Goal: Entertainment & Leisure: Consume media (video, audio)

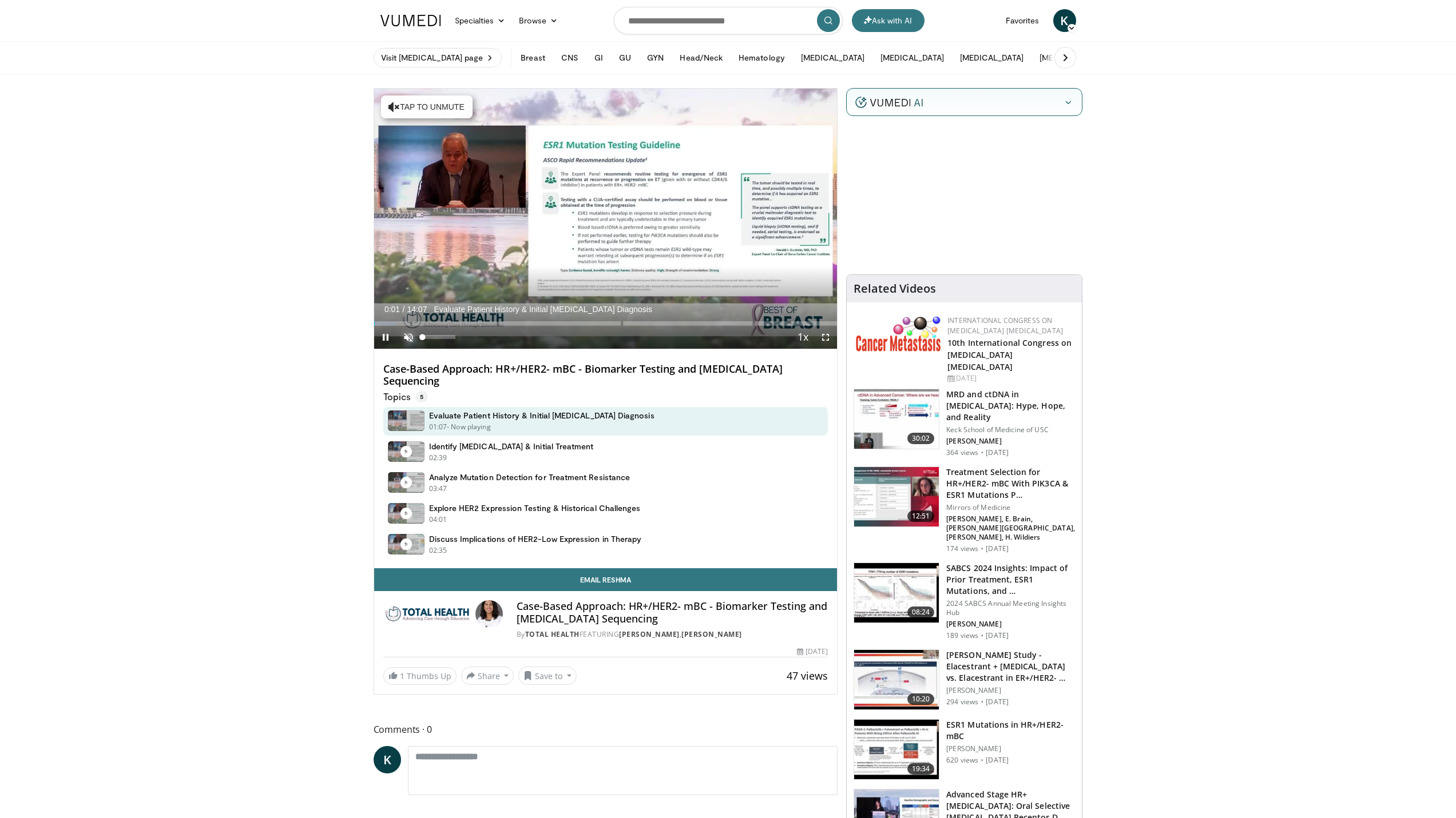
click at [405, 335] on span "Video Player" at bounding box center [408, 337] width 23 height 23
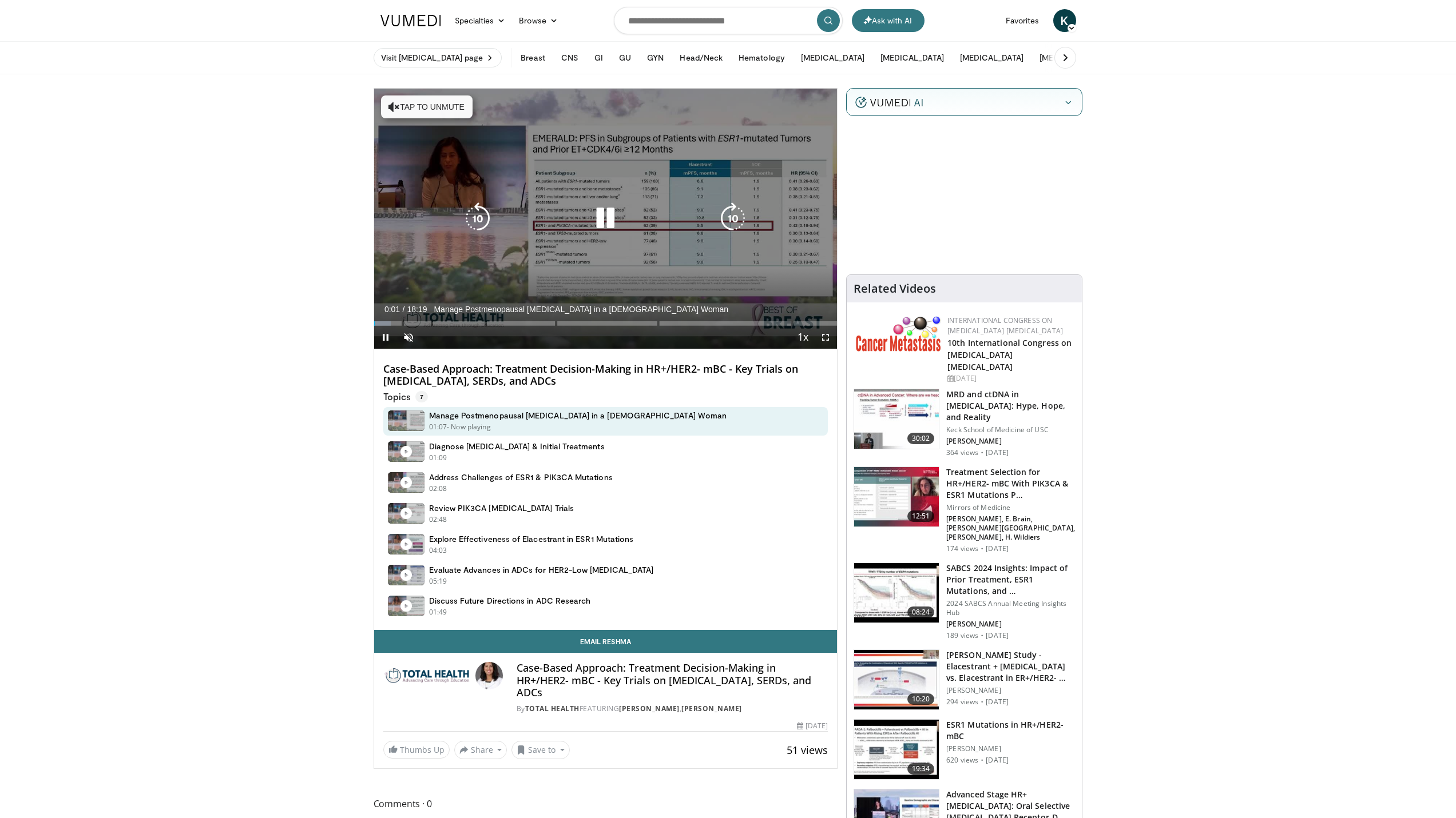
click at [431, 113] on button "Tap to unmute" at bounding box center [427, 107] width 92 height 23
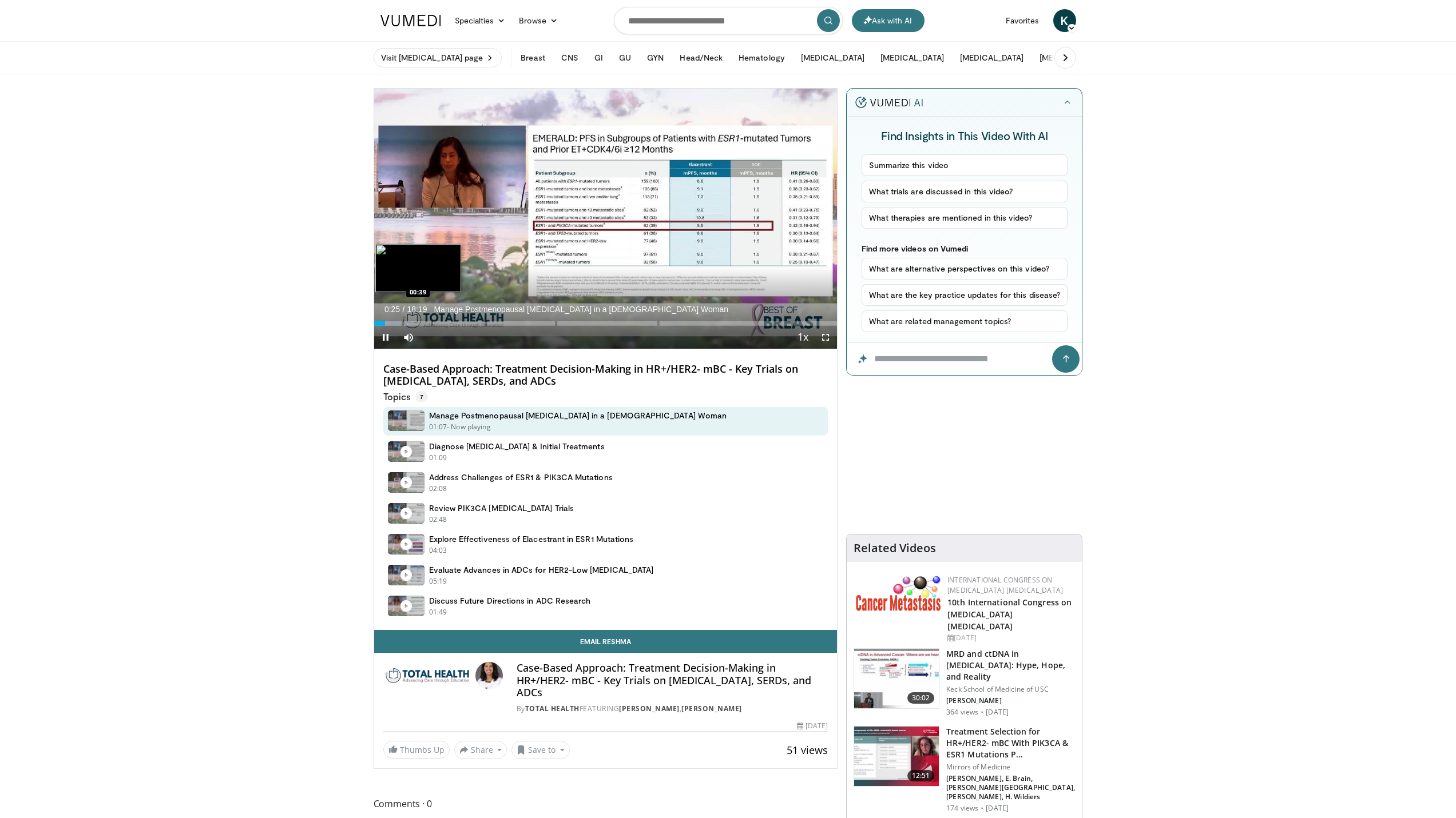
click at [390, 321] on div "Loaded : 8.17% 00:26 00:39" at bounding box center [606, 321] width 464 height 11
click at [396, 321] on div "Loaded : 9.08% 00:54 00:54" at bounding box center [606, 321] width 464 height 11
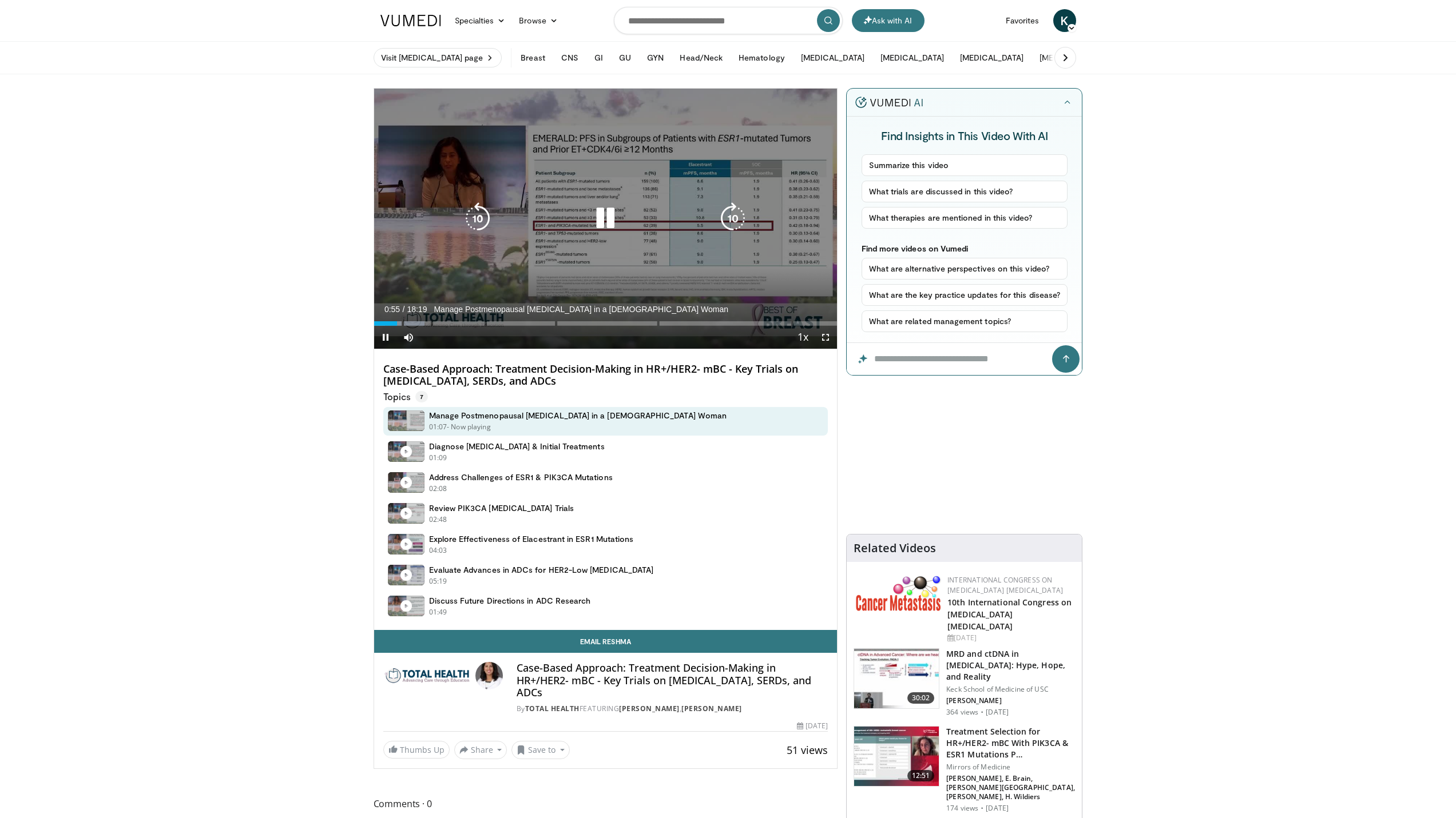
click at [410, 322] on div "Progress Bar" at bounding box center [405, 323] width 40 height 4
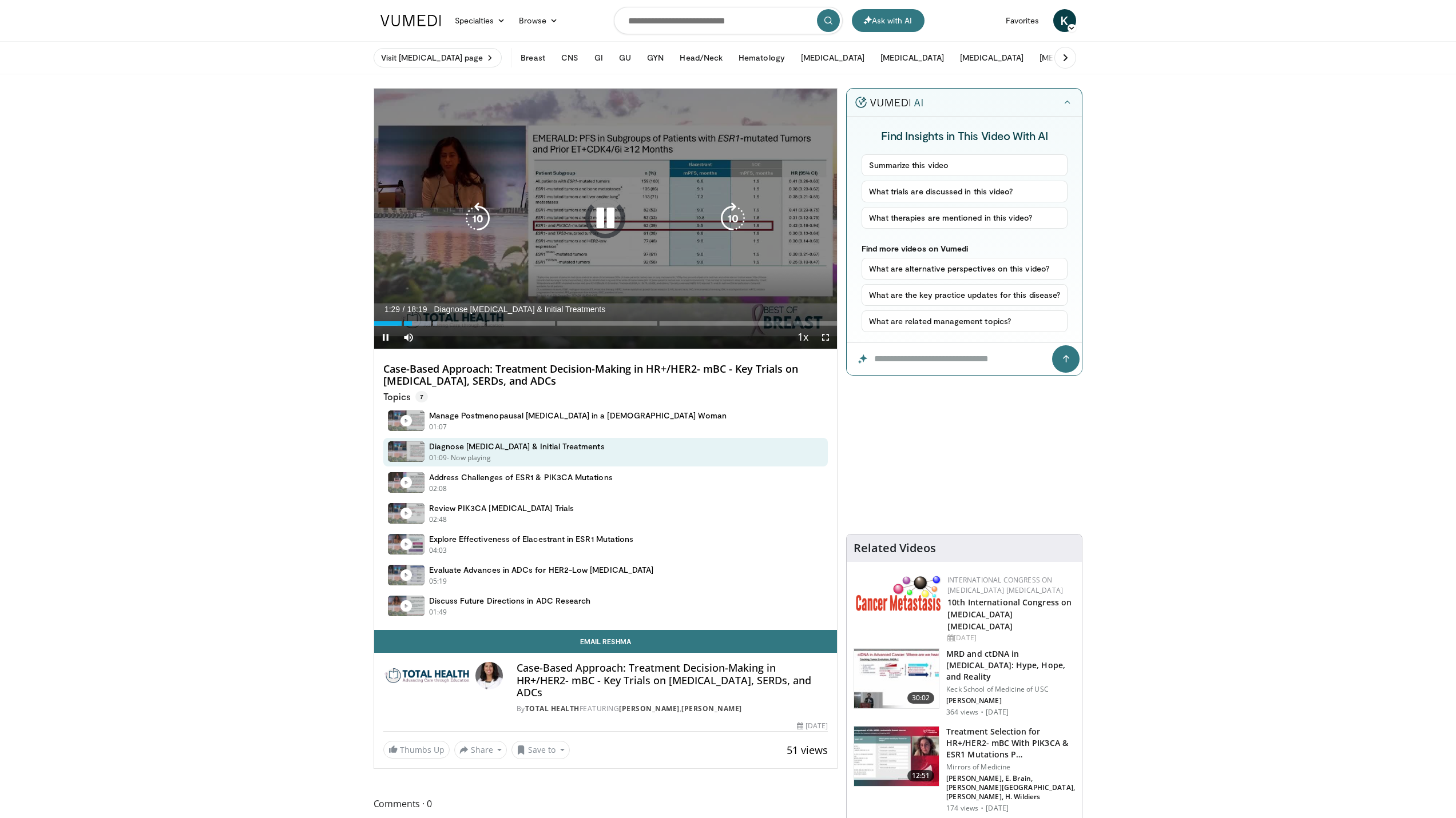
click at [420, 322] on div "Progress Bar" at bounding box center [418, 323] width 40 height 4
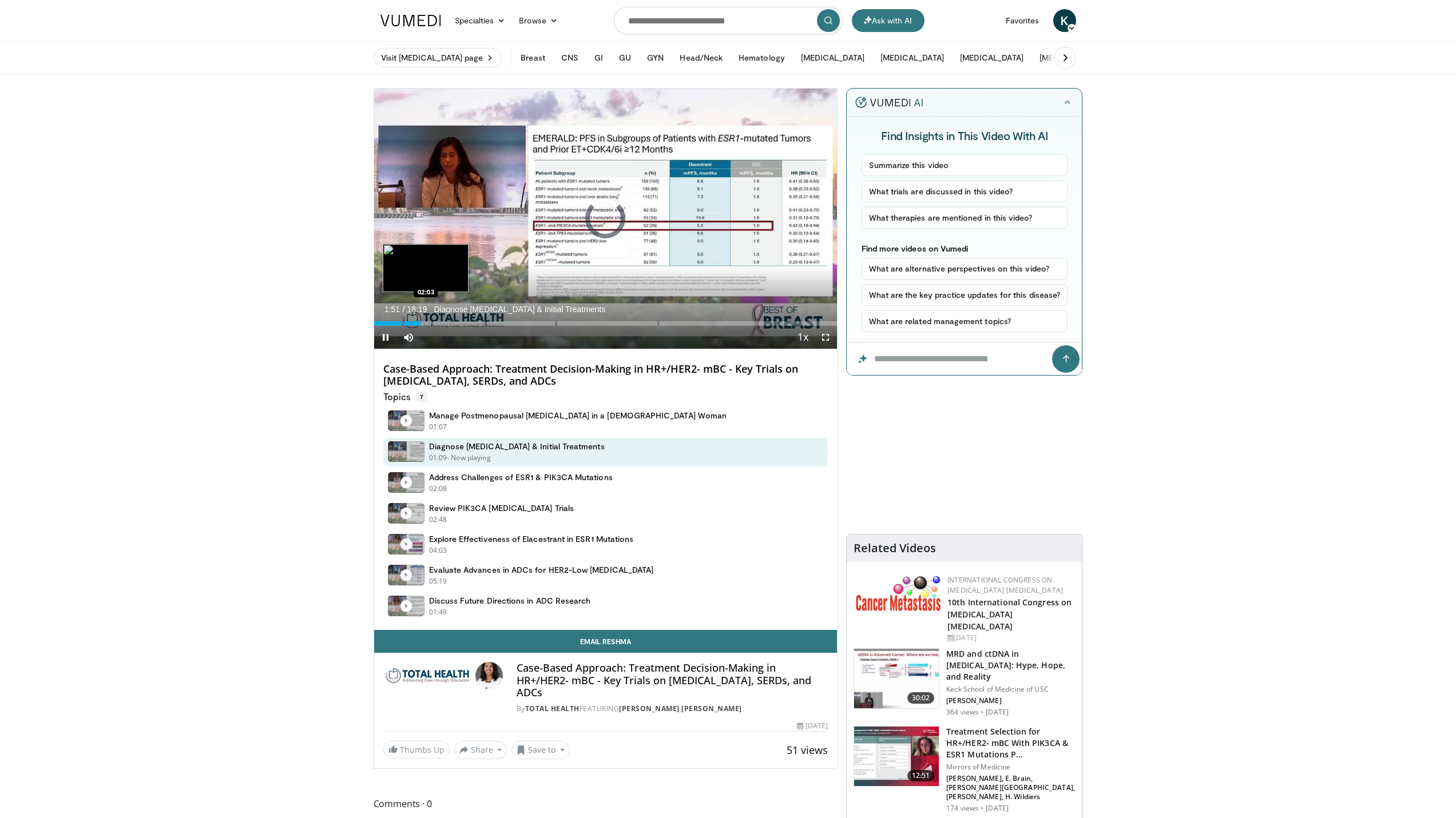
click at [426, 322] on div "10 seconds Tap to unmute" at bounding box center [606, 218] width 464 height 260
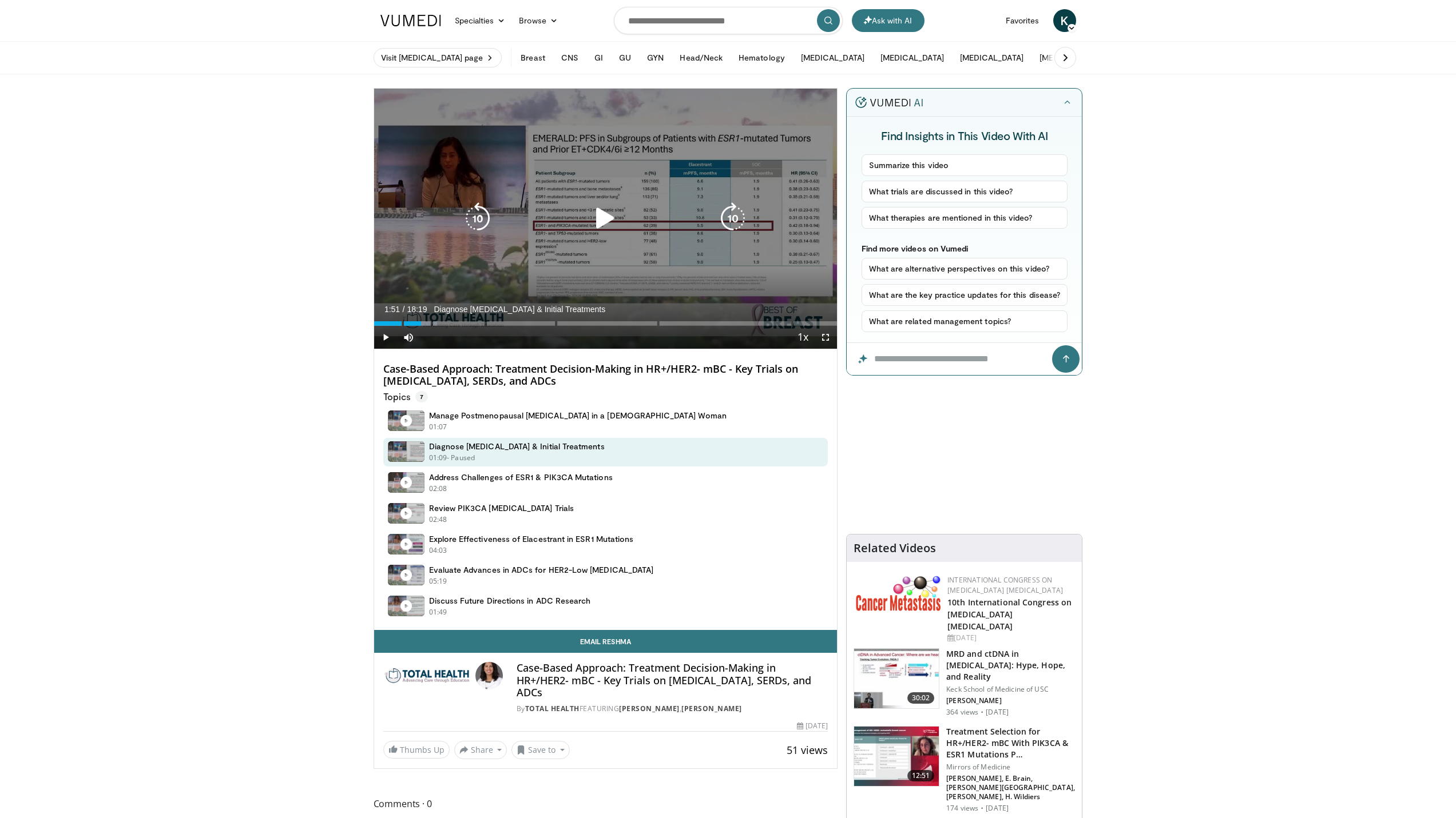
click at [546, 263] on div "10 seconds Tap to unmute" at bounding box center [606, 218] width 464 height 260
click at [385, 334] on span "Video Player" at bounding box center [386, 337] width 23 height 23
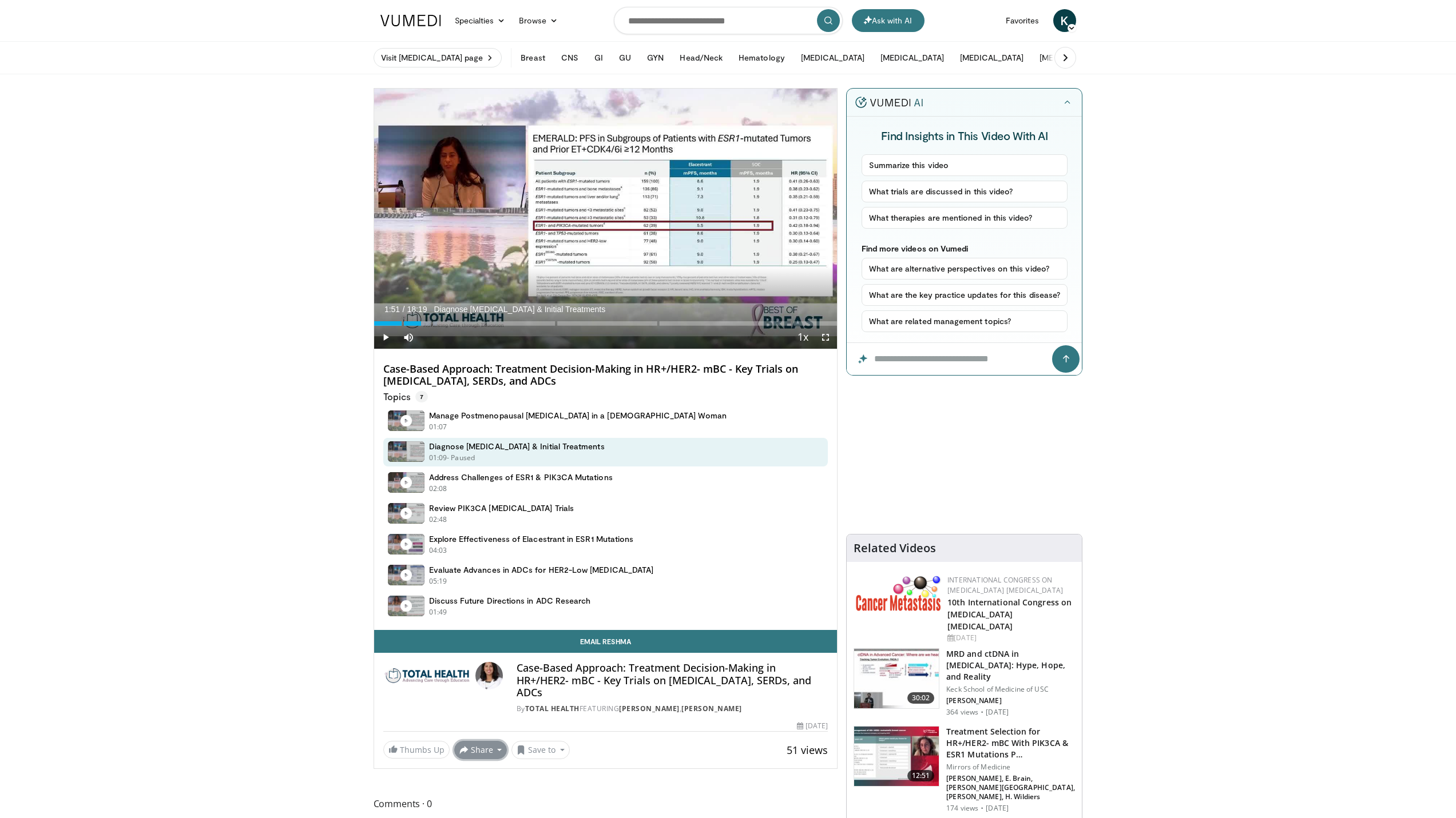
click at [486, 741] on button "Share" at bounding box center [480, 750] width 53 height 18
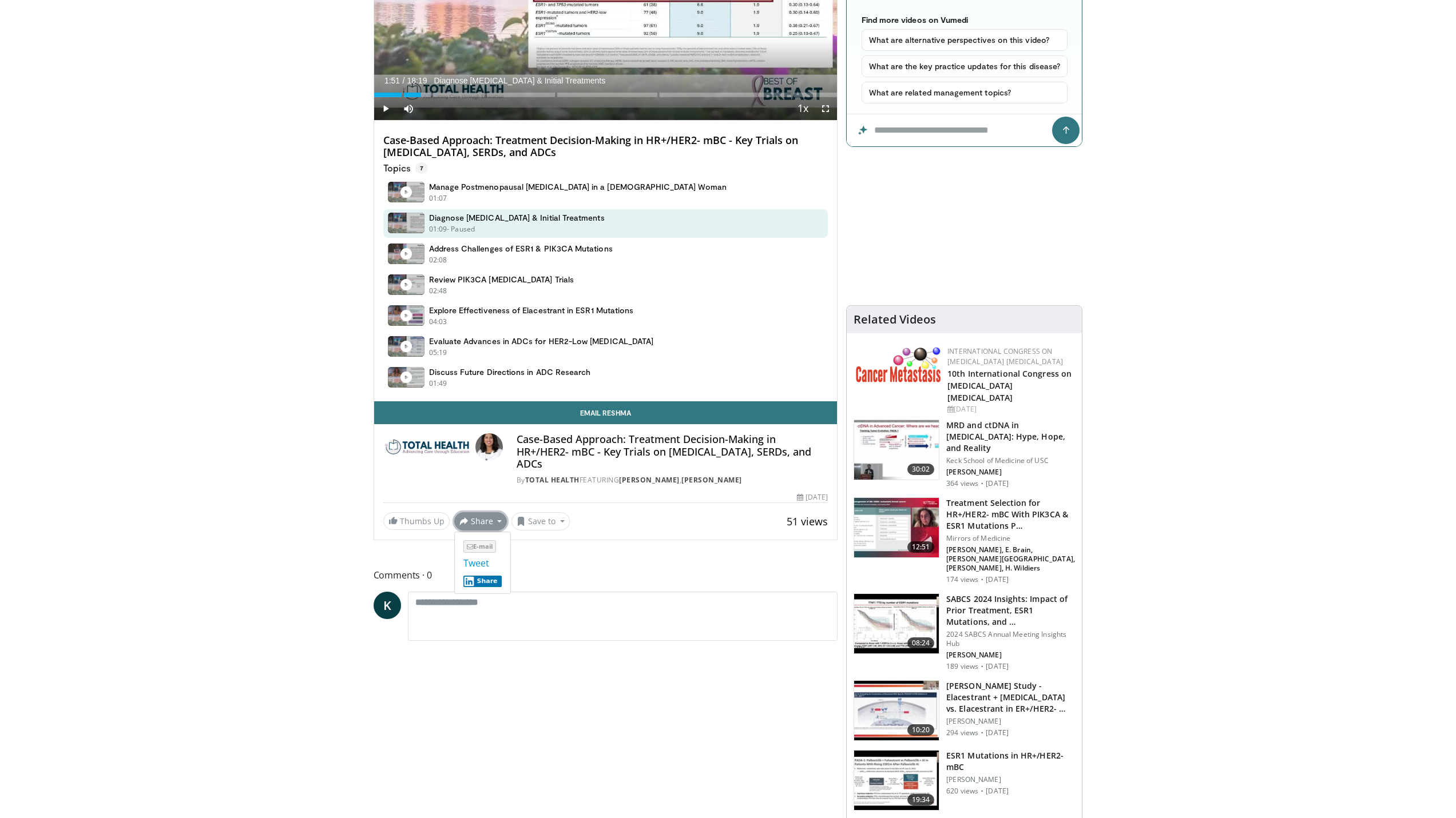
click at [474, 553] on span "E-mail" at bounding box center [480, 547] width 33 height 13
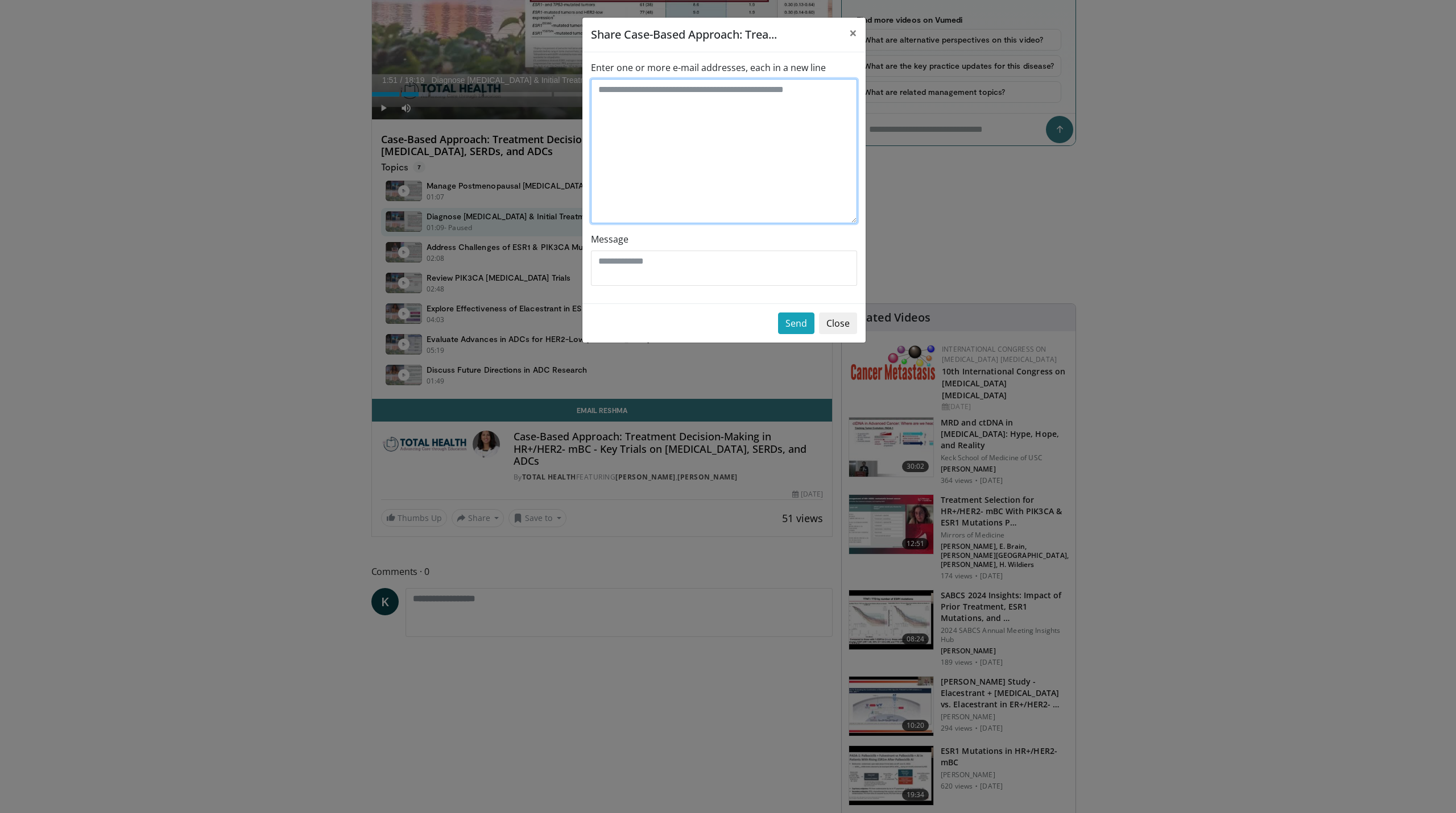
click at [727, 90] on textarea "Enter one or more e-mail addresses, each in a new line" at bounding box center [724, 152] width 266 height 145
click at [733, 65] on label "Enter one or more e-mail addresses, each in a new line" at bounding box center [708, 68] width 235 height 14
click at [733, 79] on textarea "Enter one or more e-mail addresses, each in a new line" at bounding box center [724, 152] width 266 height 145
click at [852, 33] on span "×" at bounding box center [852, 33] width 8 height 19
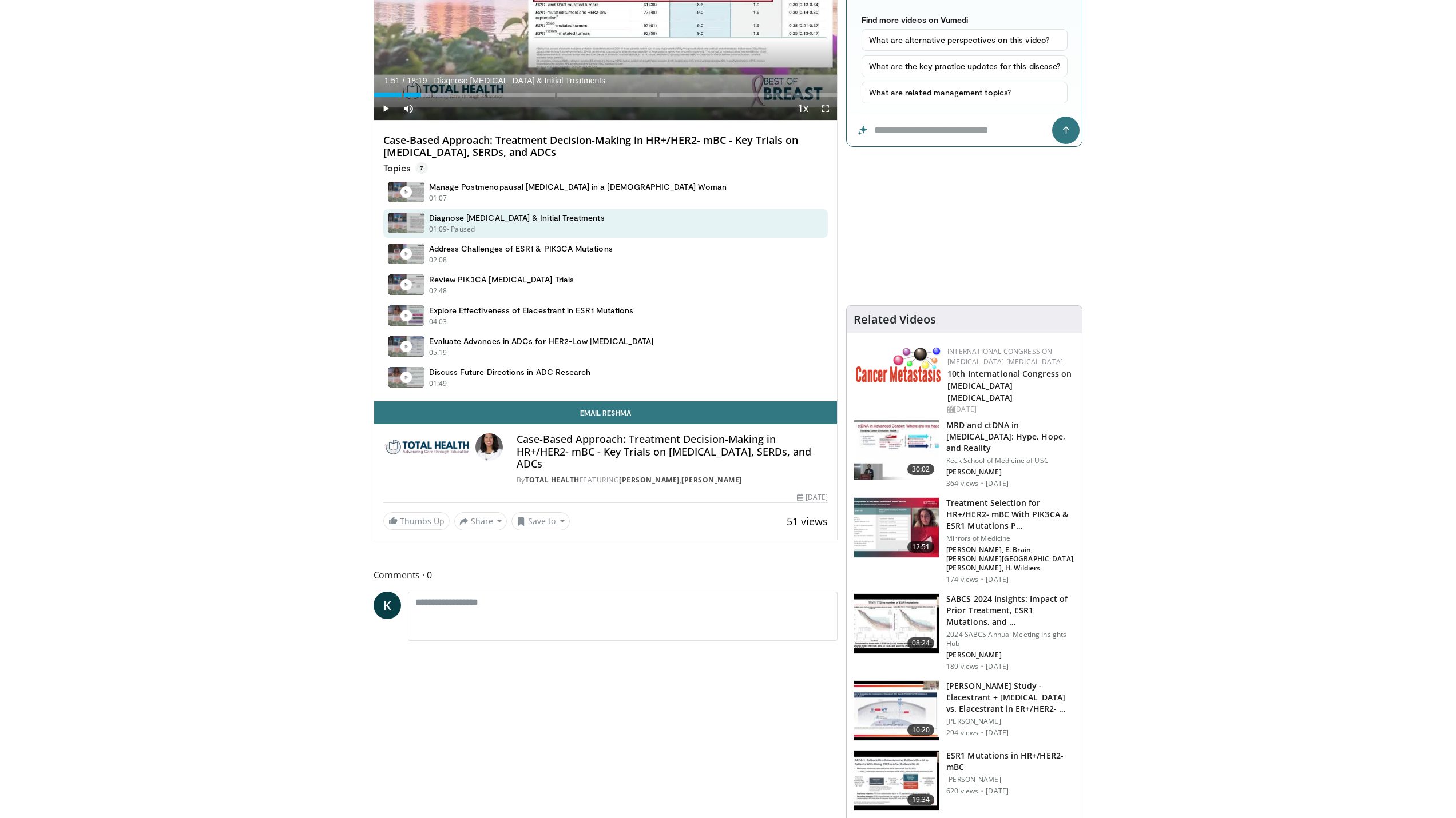
scroll to position [0, 0]
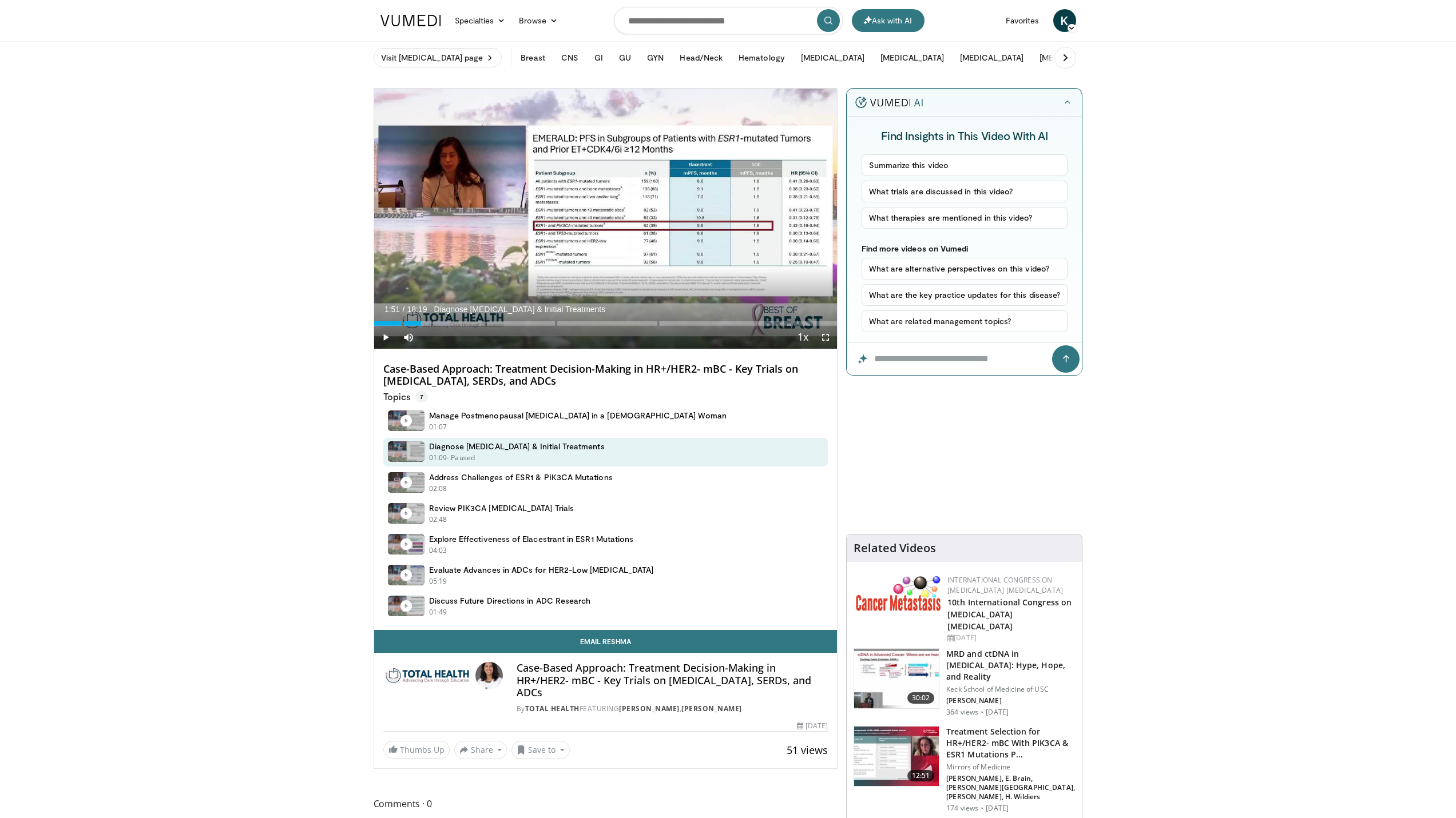
click at [380, 334] on span "Video Player" at bounding box center [386, 337] width 23 height 23
click at [426, 322] on div "Progress Bar" at bounding box center [429, 323] width 42 height 4
click at [430, 322] on div "Progress Bar" at bounding box center [432, 323] width 36 height 4
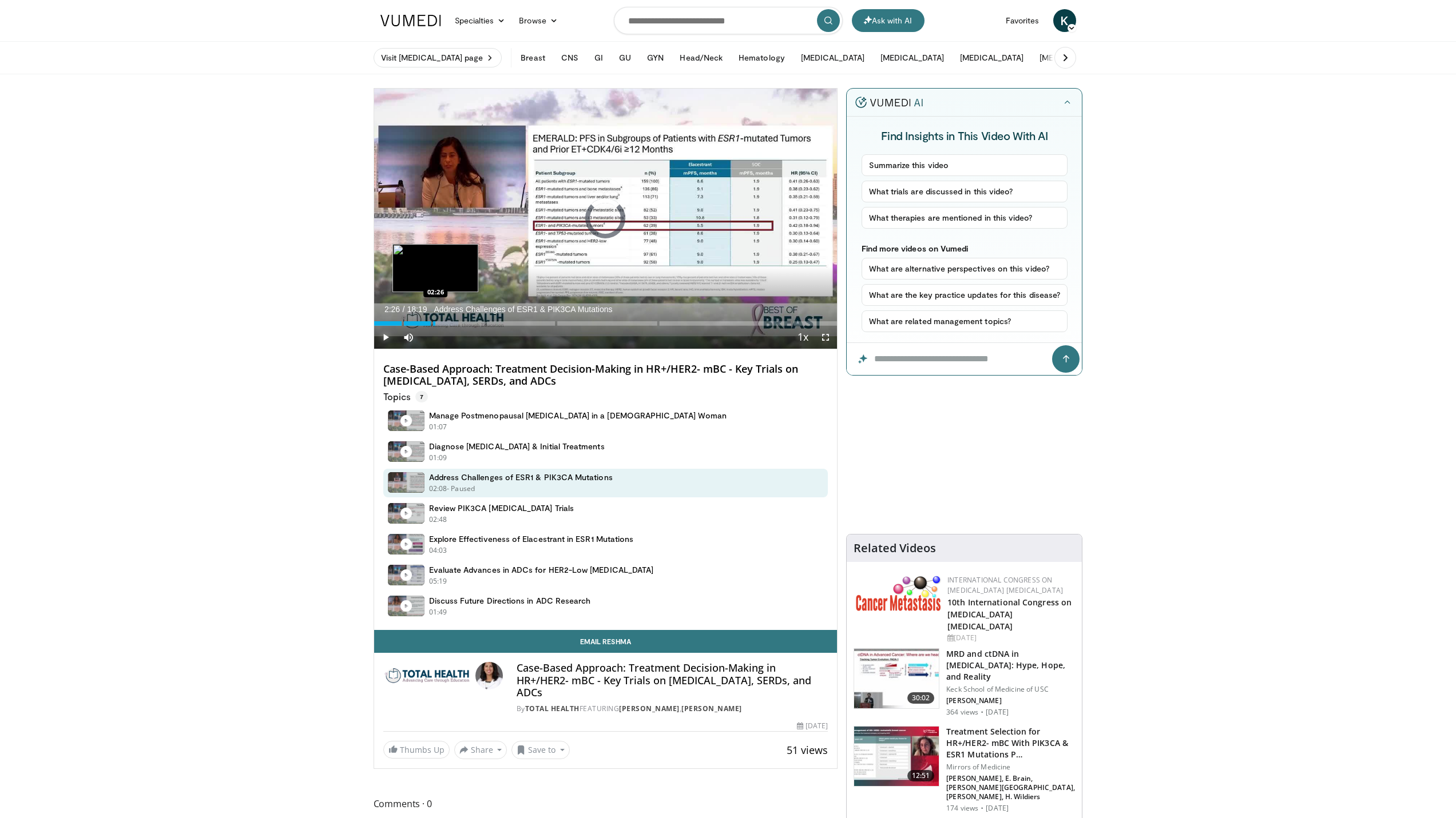
click at [435, 322] on div "Loaded : 18.16% 02:26" at bounding box center [606, 323] width 464 height 4
click at [439, 322] on div "Loaded : 19.07% 02:27" at bounding box center [606, 323] width 464 height 4
click at [445, 322] on div "Loaded : 19.98% 02:35" at bounding box center [606, 323] width 464 height 4
click at [456, 322] on div "Progress Bar" at bounding box center [454, 323] width 42 height 4
click at [461, 322] on div "Progress Bar" at bounding box center [464, 323] width 40 height 4
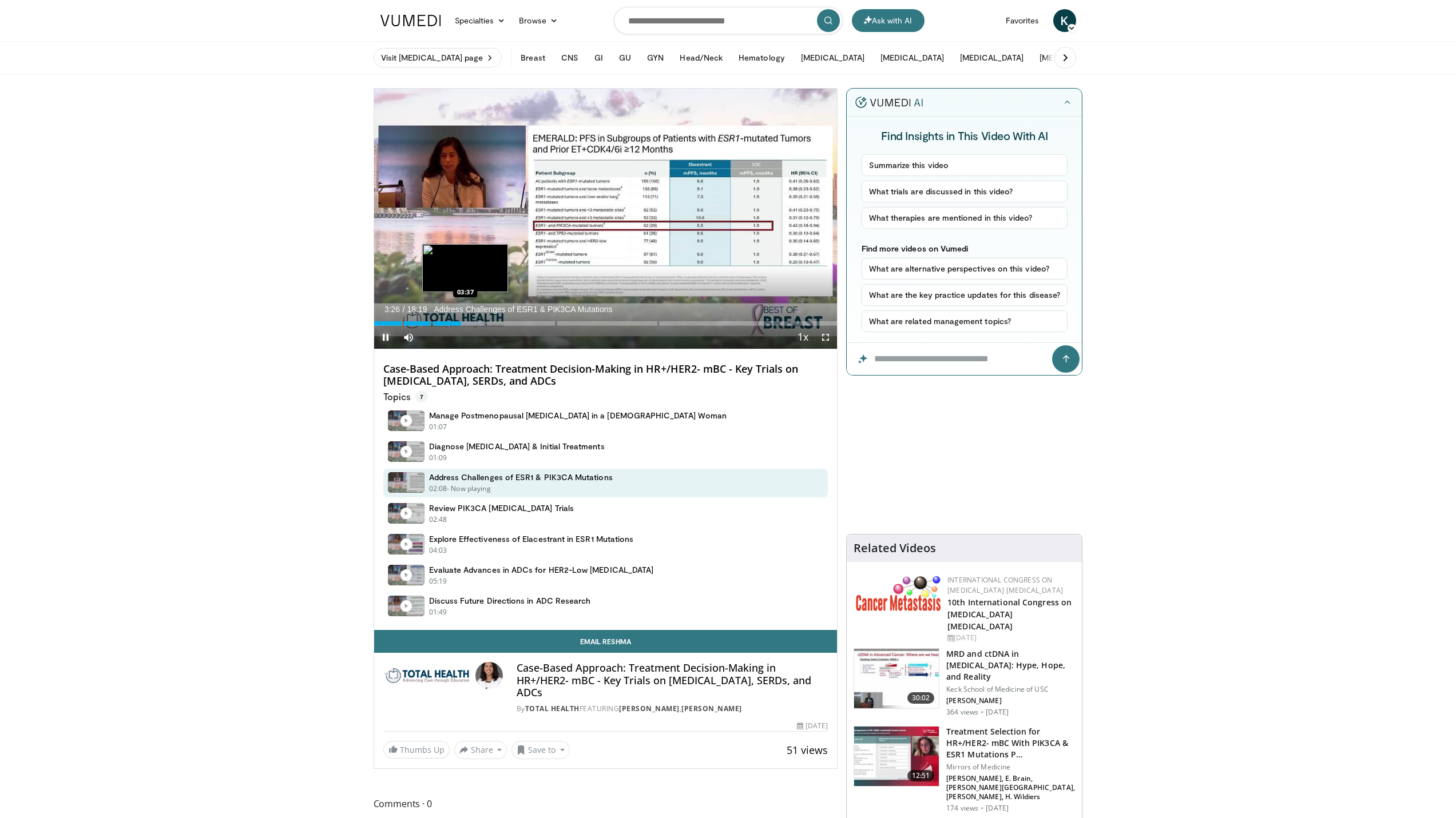
click at [467, 322] on div "Progress Bar" at bounding box center [468, 323] width 38 height 4
click at [474, 322] on div "Progress Bar" at bounding box center [471, 323] width 33 height 4
click at [480, 323] on div "Progress Bar" at bounding box center [481, 323] width 38 height 4
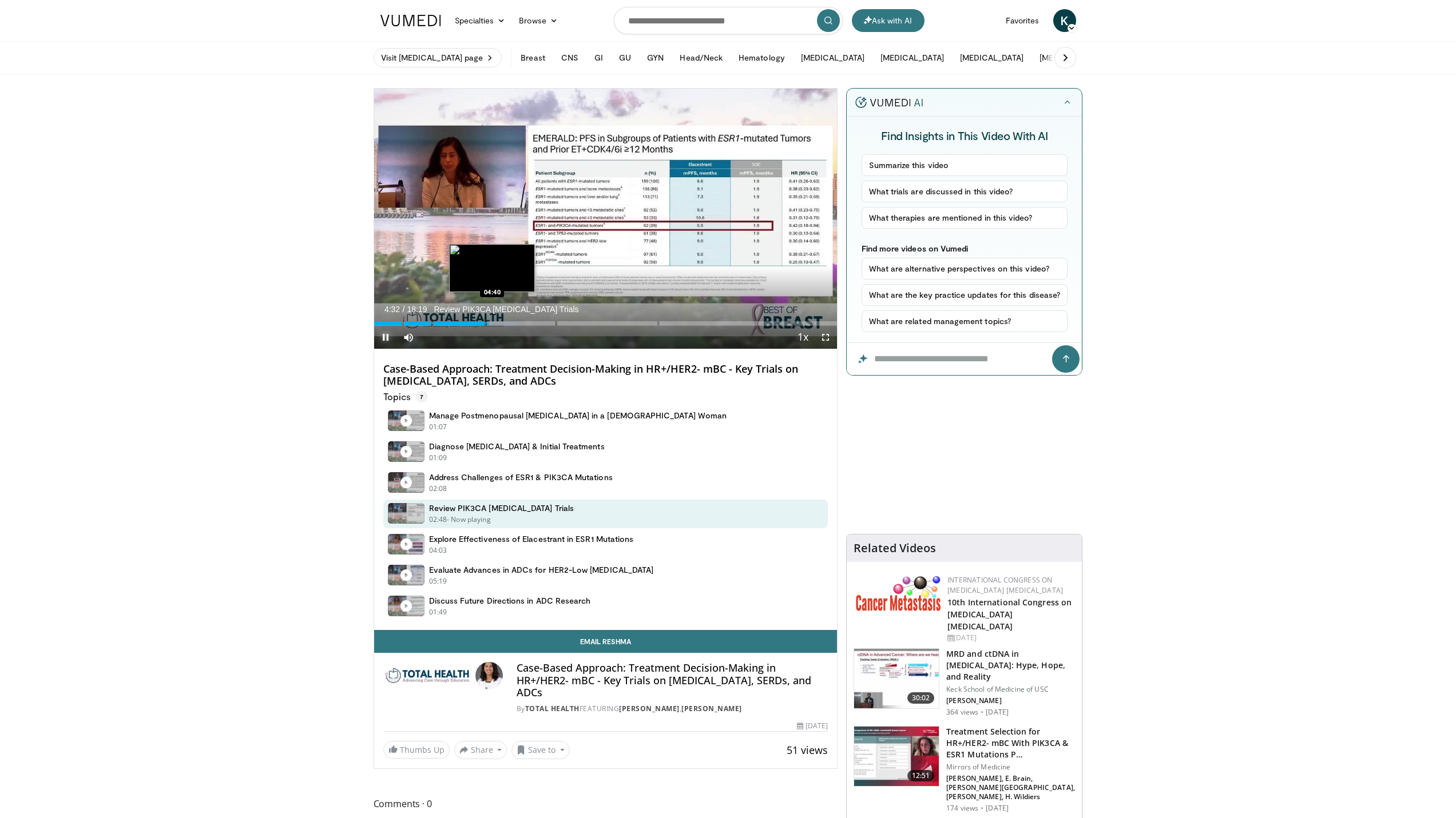
click at [492, 320] on div "Loaded : 30.88% 04:32 04:40" at bounding box center [606, 321] width 464 height 11
click at [496, 322] on div "Loaded : 30.88% 04:41" at bounding box center [606, 323] width 464 height 4
click at [500, 322] on div "Loaded : 31.79% 04:59" at bounding box center [606, 323] width 464 height 4
click at [510, 322] on div "Progress Bar" at bounding box center [505, 323] width 33 height 4
click at [518, 324] on div "Progress Bar" at bounding box center [519, 323] width 40 height 4
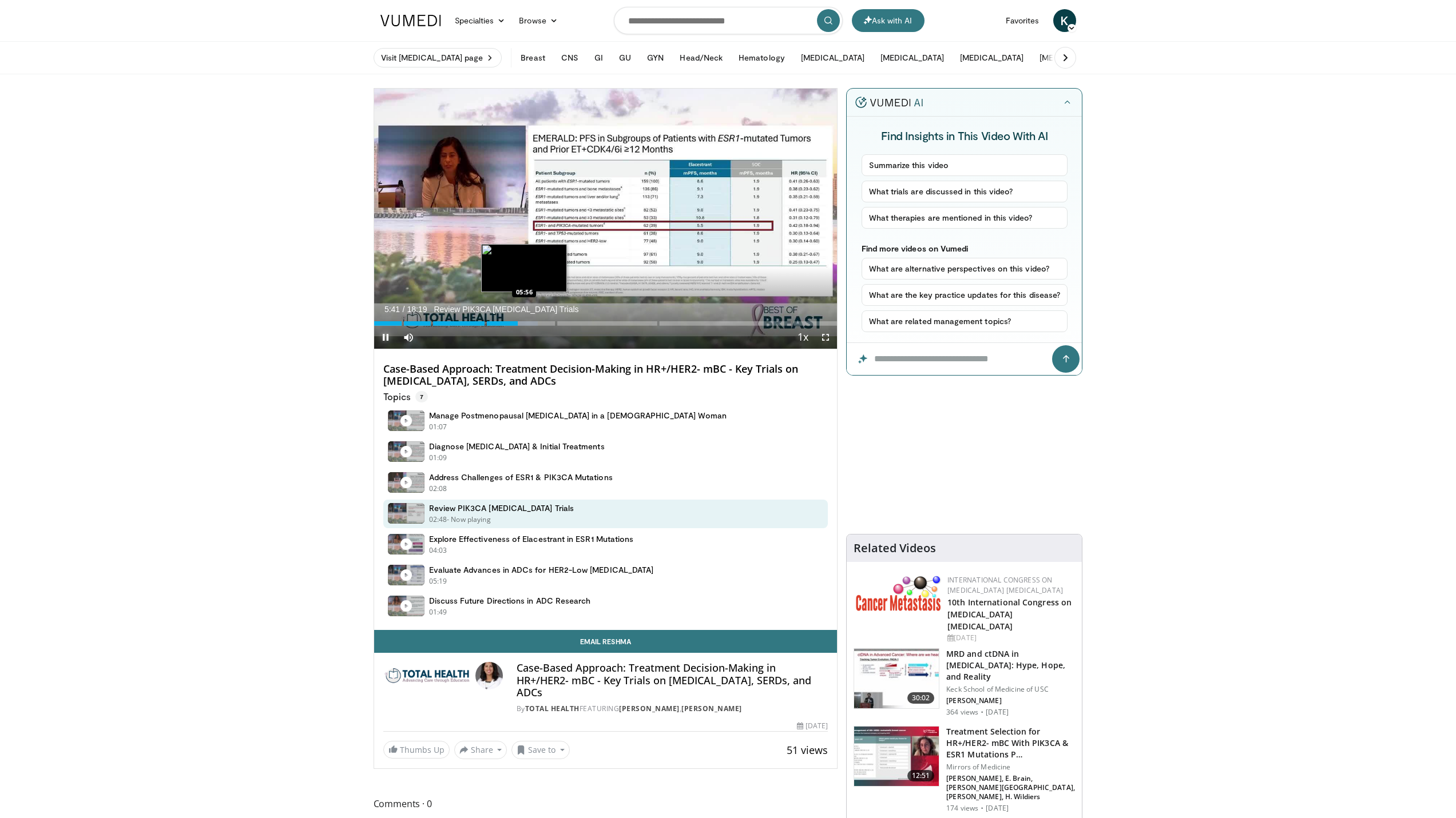
click at [527, 324] on div "Progress Bar" at bounding box center [522, 323] width 33 height 4
click at [536, 324] on div "Progress Bar" at bounding box center [533, 323] width 36 height 4
click at [541, 324] on div "Loaded : 39.06% 06:23" at bounding box center [606, 323] width 464 height 4
click at [548, 324] on div "Progress Bar" at bounding box center [546, 323] width 35 height 4
click at [555, 324] on div "Progress Bar" at bounding box center [556, 323] width 42 height 4
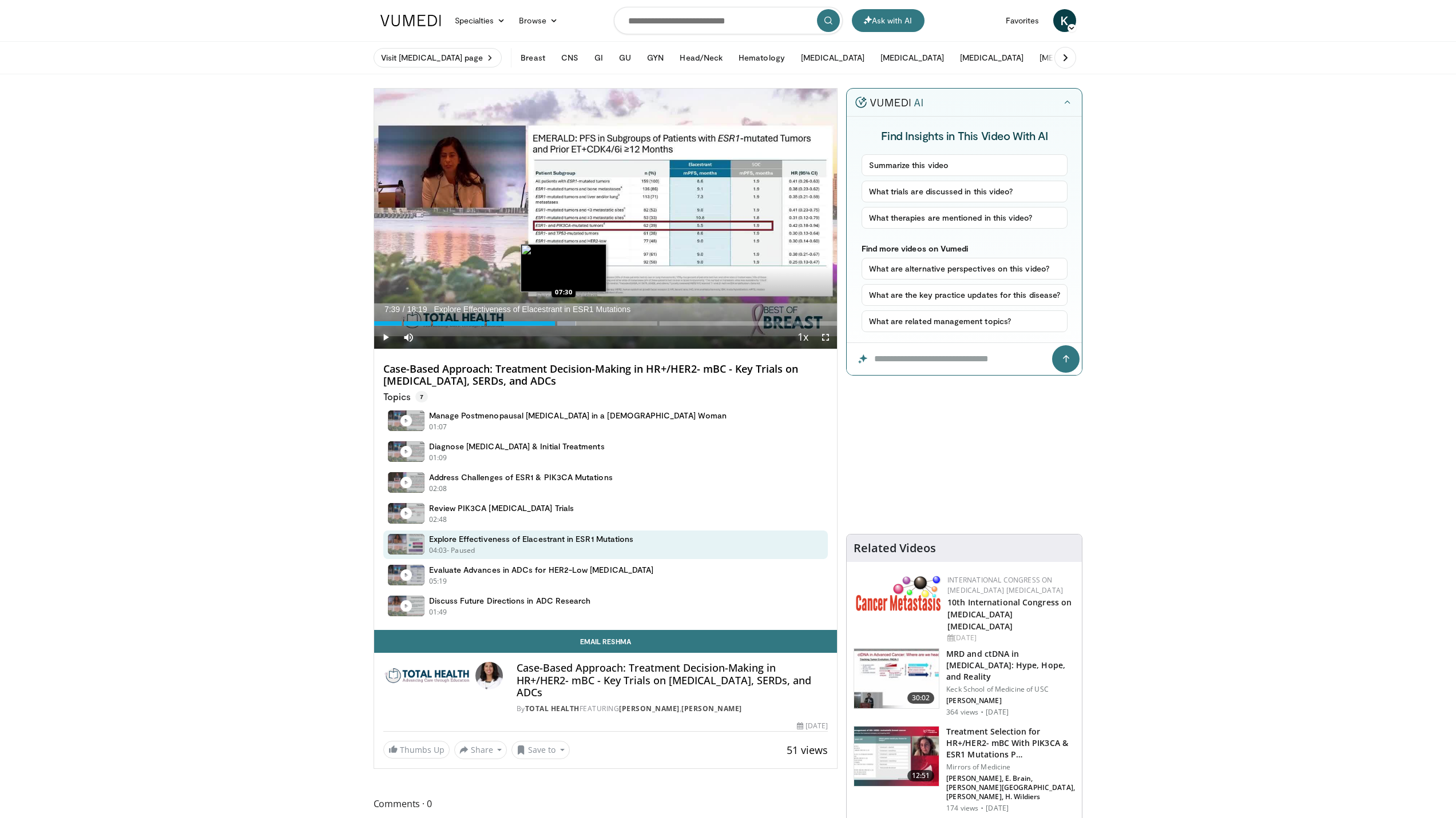
click at [568, 324] on div "Loaded : 43.60% 07:39" at bounding box center [606, 323] width 464 height 4
click at [574, 324] on div "Progress Bar" at bounding box center [566, 323] width 20 height 4
click at [582, 324] on div "Progress Bar" at bounding box center [576, 323] width 31 height 4
click at [590, 323] on div "Progress Bar" at bounding box center [586, 323] width 31 height 4
click at [603, 323] on div "Loaded : 50.87% 08:33" at bounding box center [606, 323] width 464 height 4
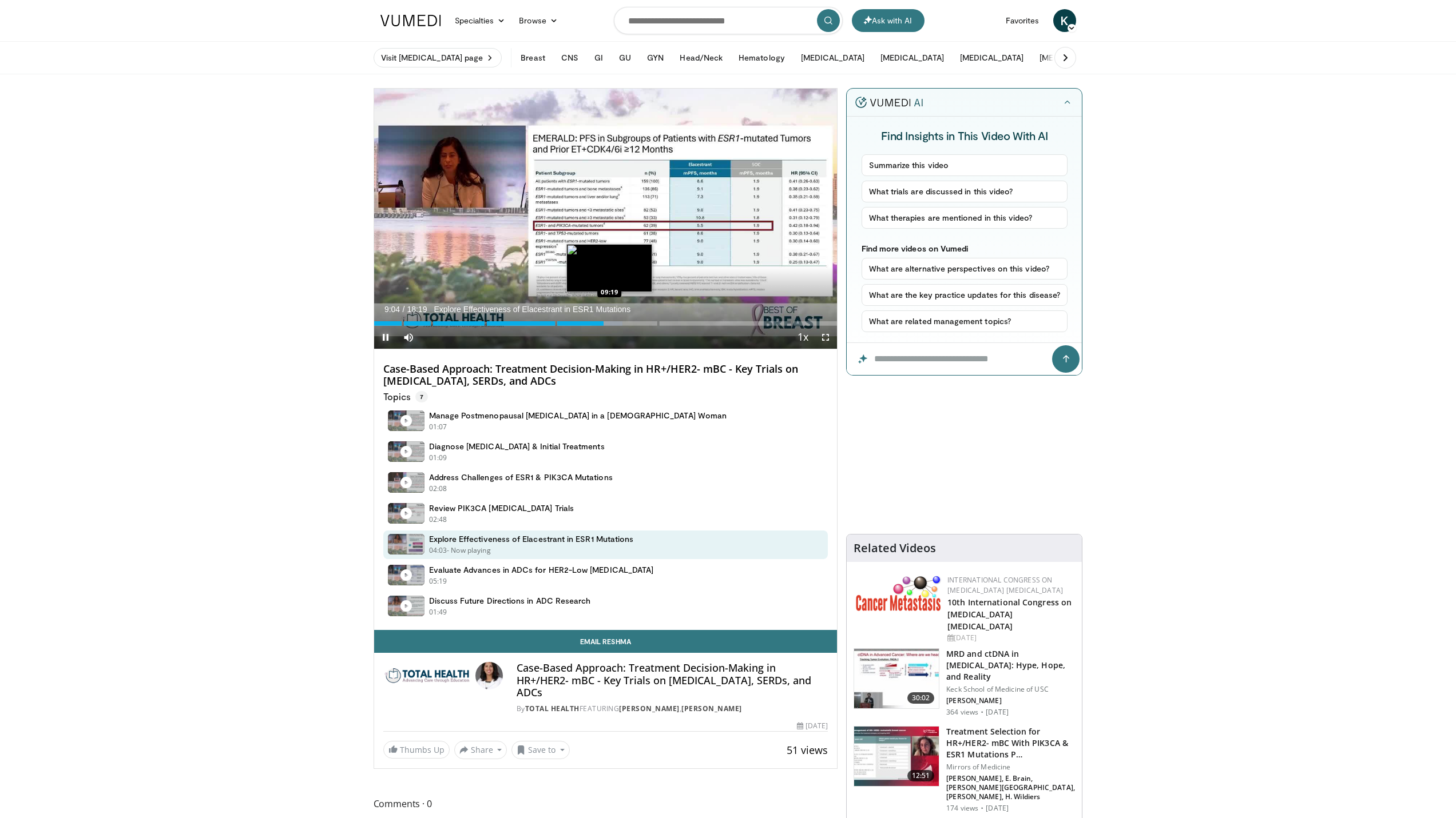
click at [609, 320] on div "Loaded : 53.68% 09:04 09:19" at bounding box center [606, 321] width 464 height 11
click at [627, 321] on div "Progress Bar" at bounding box center [616, 323] width 38 height 4
click at [634, 321] on div "Progress Bar" at bounding box center [634, 323] width 41 height 4
click at [642, 324] on div "Loaded : 61.87% 10:19" at bounding box center [606, 323] width 464 height 4
click at [648, 324] on div "Loaded : 62.68% 10:37" at bounding box center [606, 323] width 464 height 4
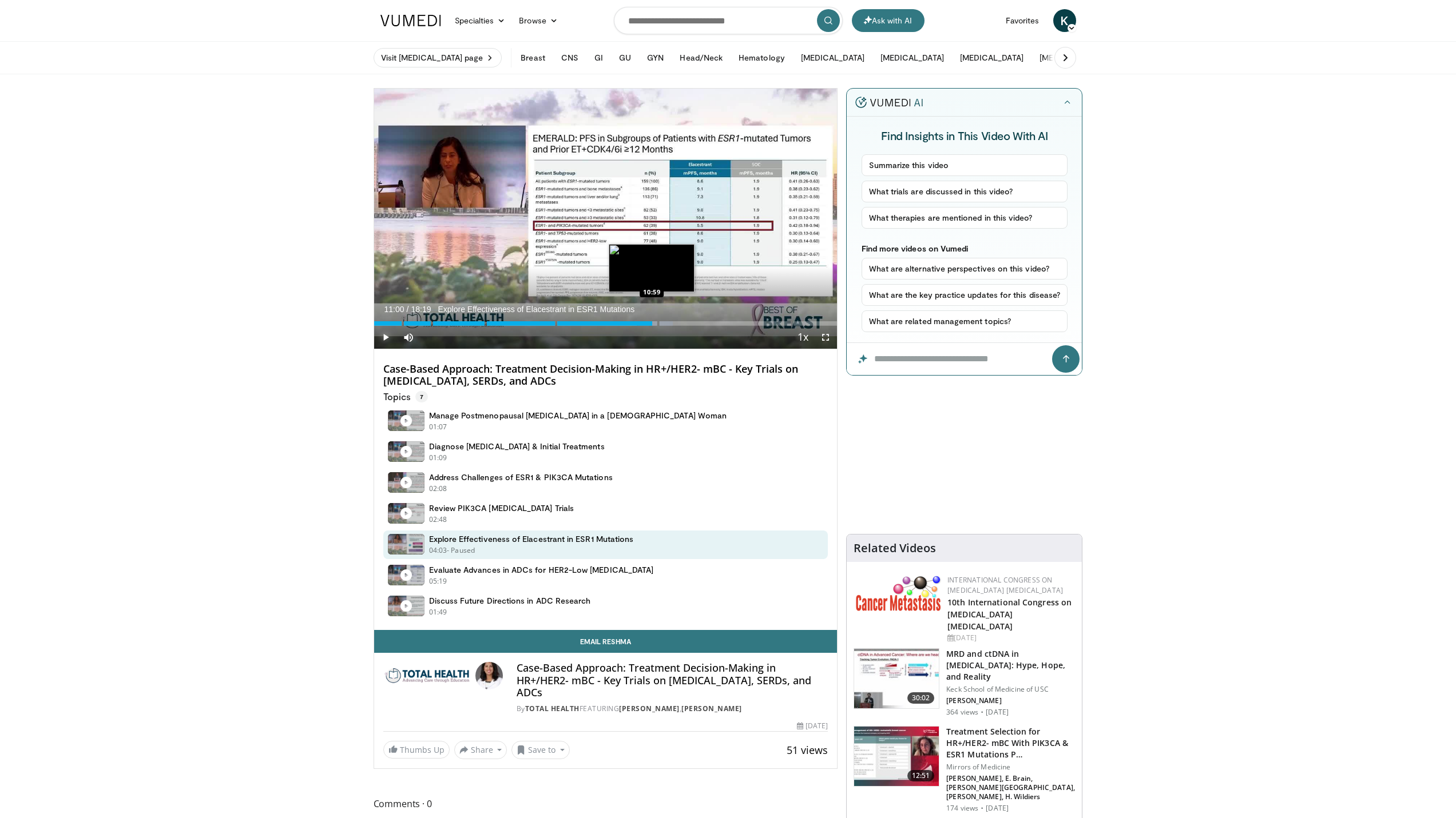
click at [652, 324] on div "Loaded : 64.50% 10:52" at bounding box center [606, 323] width 464 height 4
click at [664, 324] on div "Loaded : 66.31% 11:00" at bounding box center [606, 323] width 464 height 4
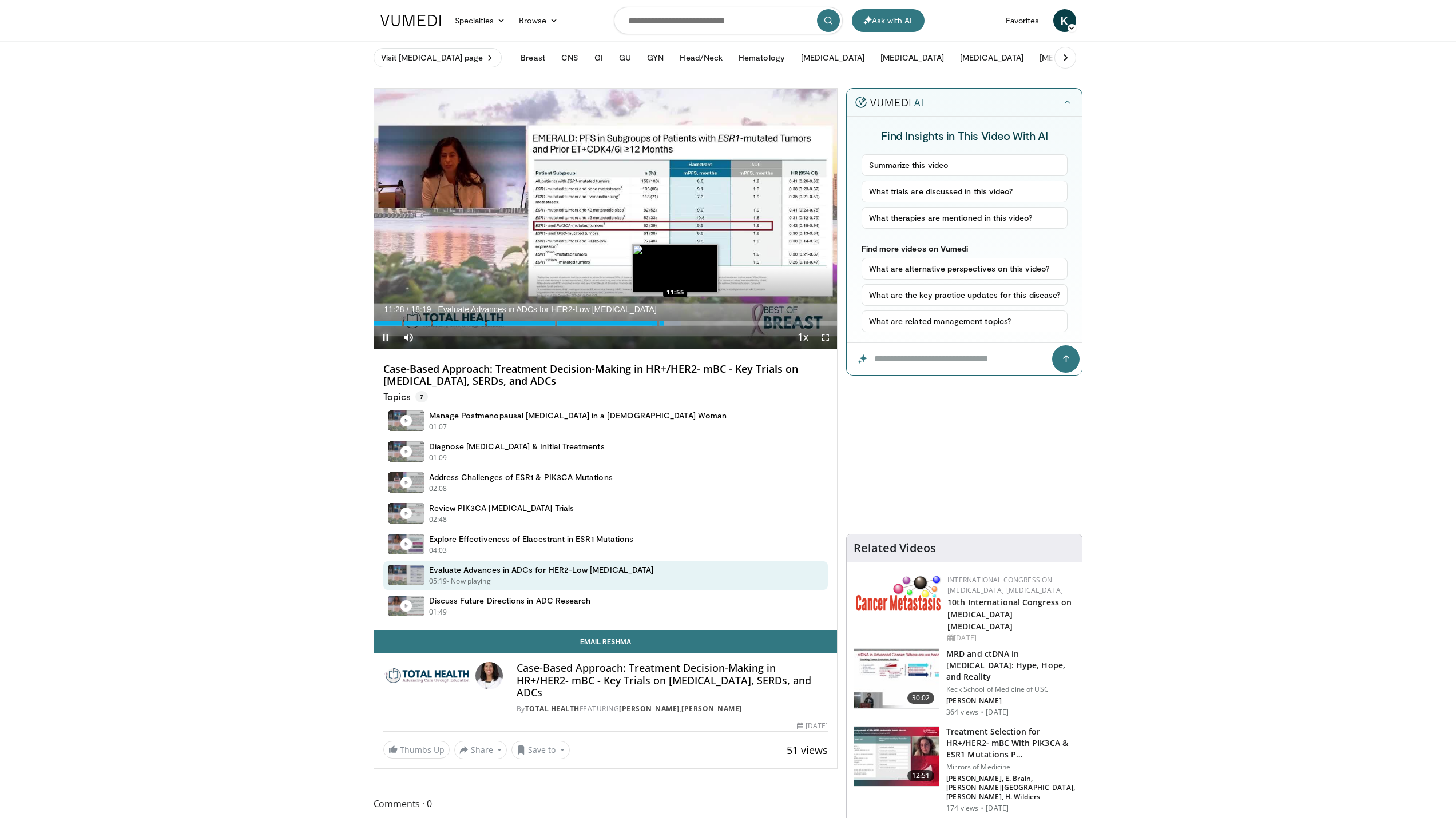
click at [675, 324] on div "Progress Bar" at bounding box center [666, 323] width 29 height 4
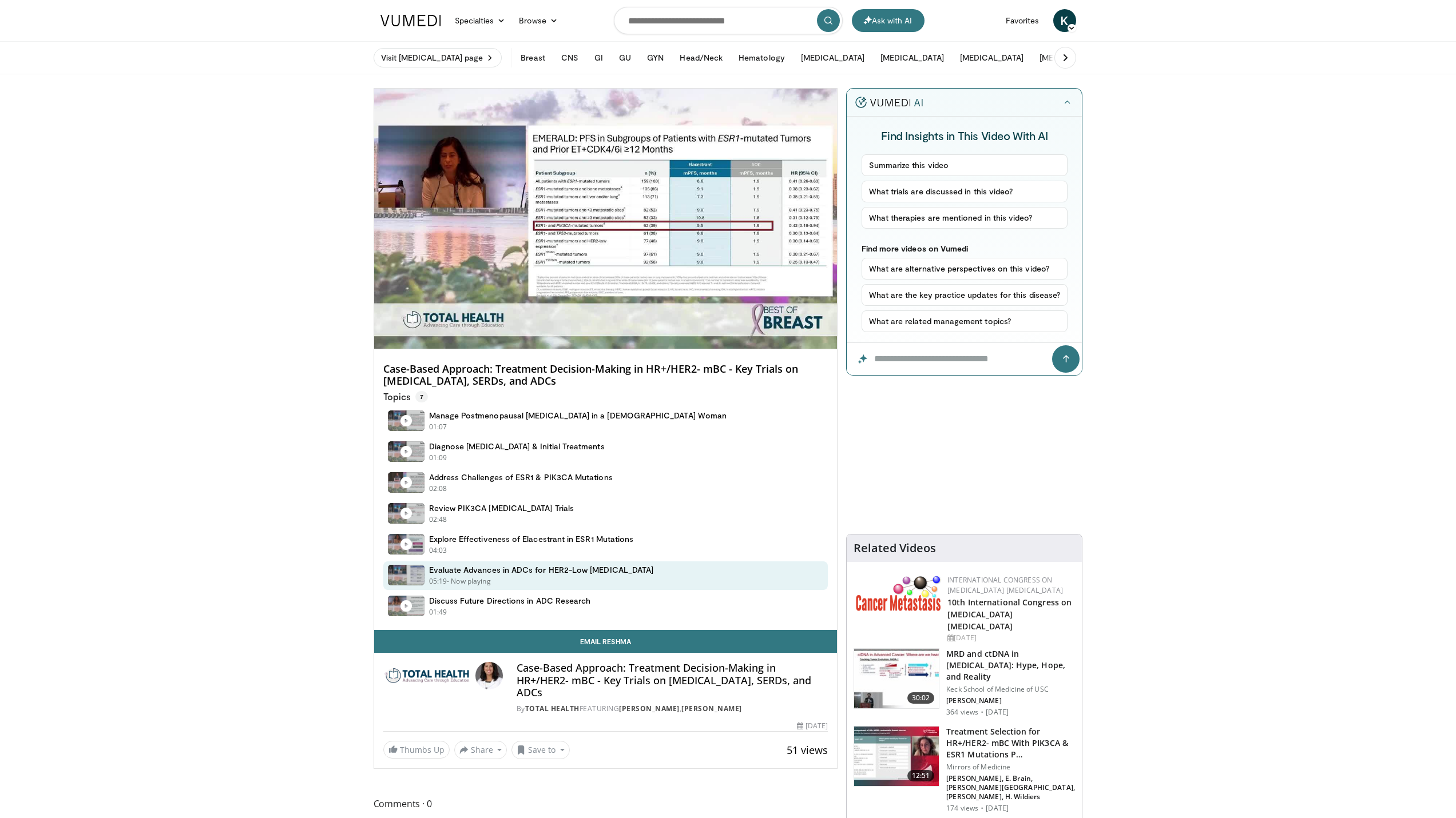
click at [693, 324] on div "10 seconds Tap to unmute" at bounding box center [606, 218] width 464 height 260
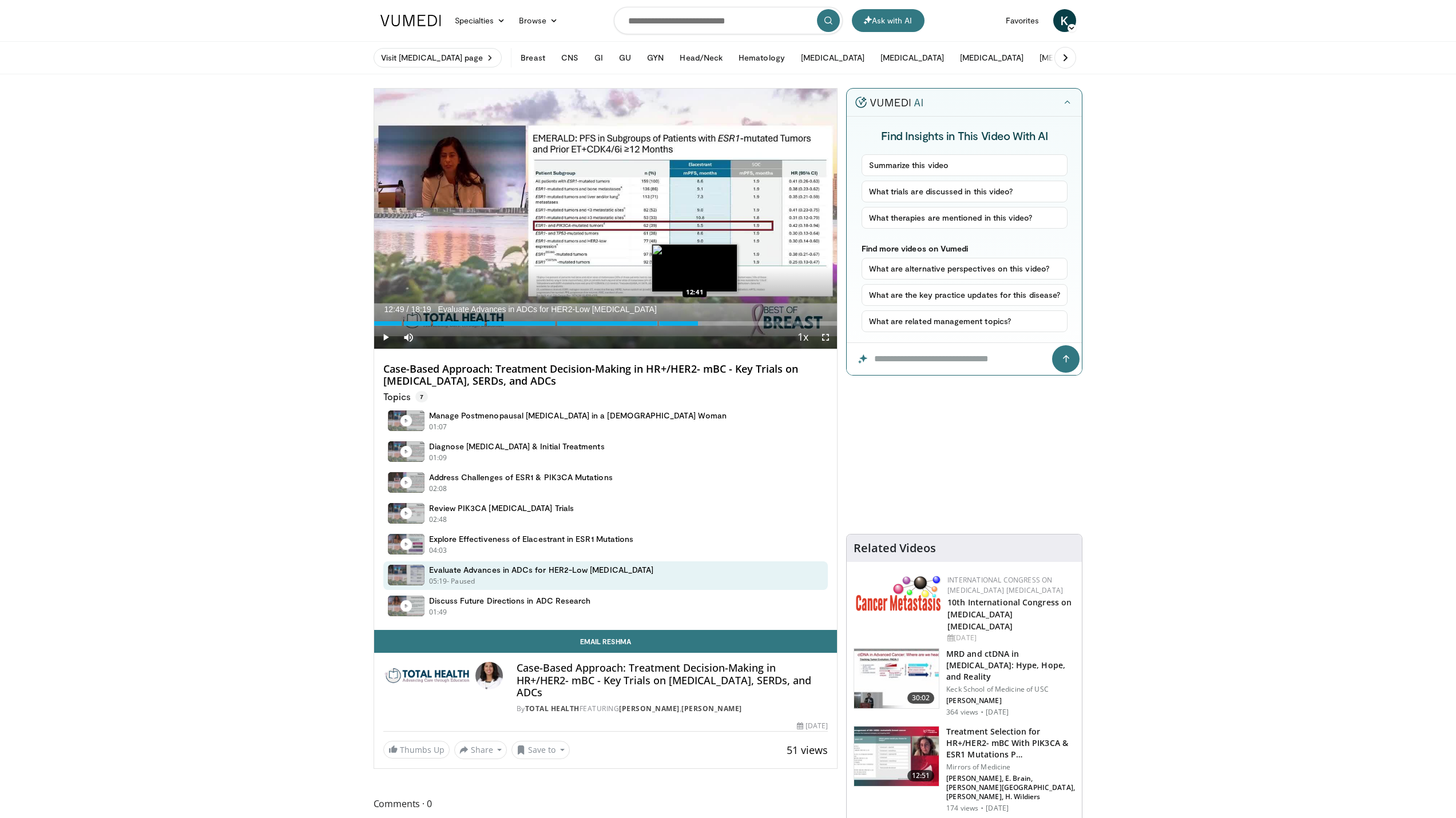
click at [699, 324] on div "Progress Bar" at bounding box center [682, 323] width 39 height 4
click at [712, 324] on div "Loaded : 71.88% 12:49" at bounding box center [606, 323] width 464 height 4
click at [726, 324] on div "Loaded : 0.00% 13:24" at bounding box center [606, 323] width 464 height 4
click at [749, 325] on div "Loaded : 81.76% 13:57" at bounding box center [606, 323] width 464 height 4
click at [760, 325] on div "Progress Bar" at bounding box center [760, 323] width 1 height 4
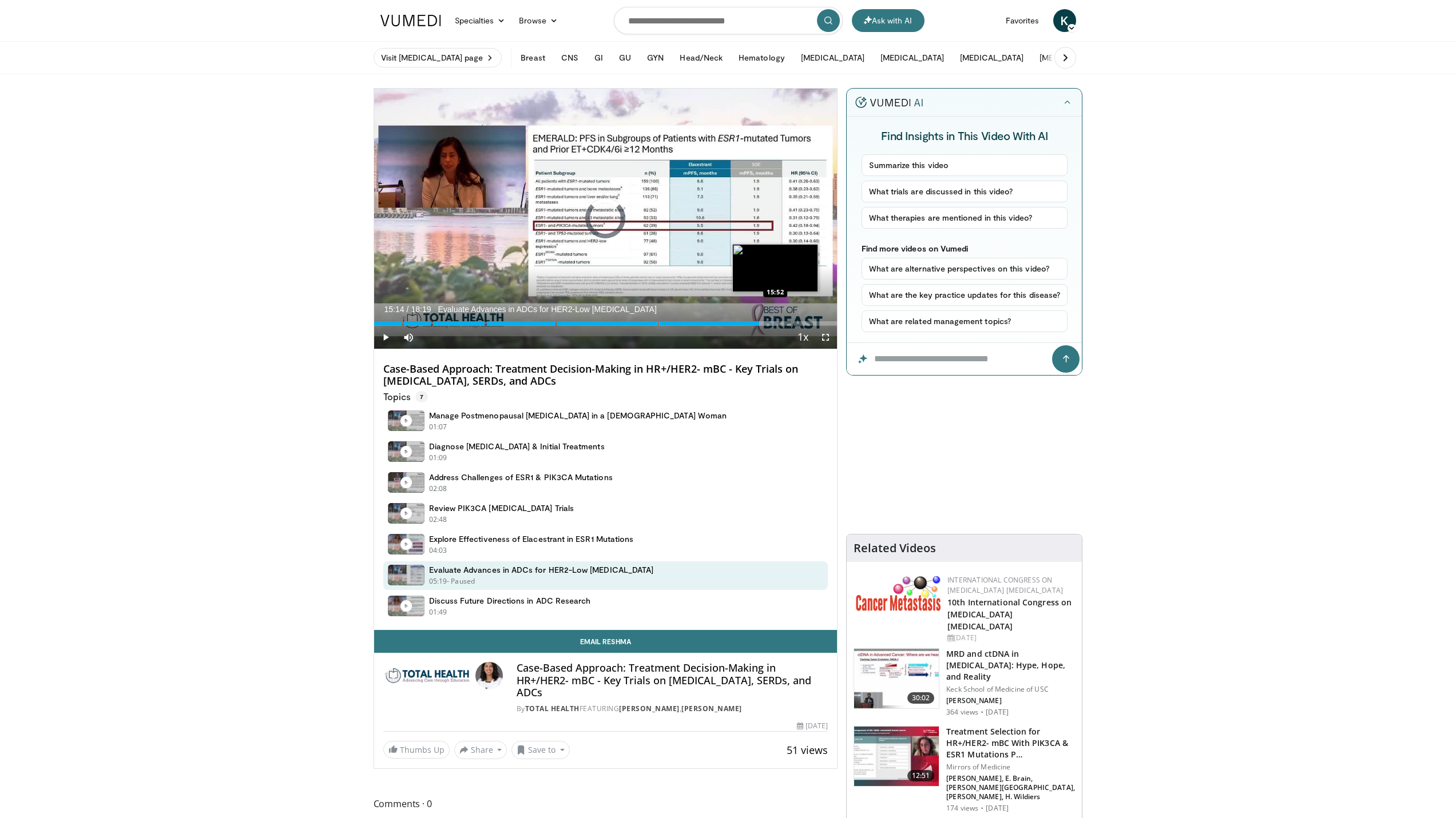
click at [776, 324] on div "Loaded : 87.35% 15:14" at bounding box center [606, 323] width 464 height 4
